Goal: Task Accomplishment & Management: Complete application form

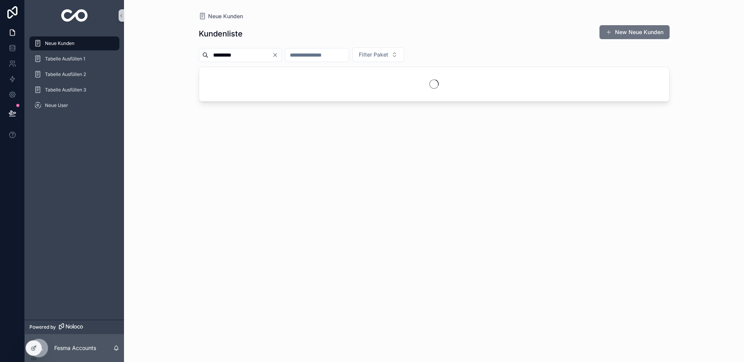
type input "*********"
